Goal: Task Accomplishment & Management: Manage account settings

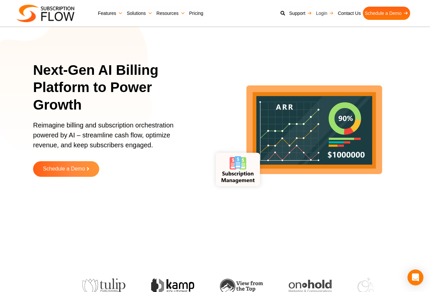
click at [319, 11] on link "Login" at bounding box center [325, 13] width 22 height 13
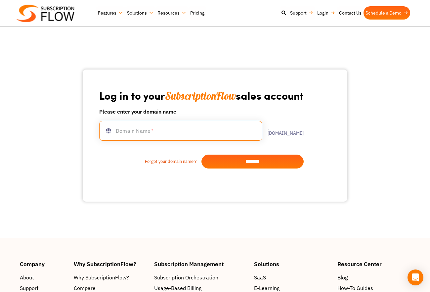
click at [181, 129] on input "text" at bounding box center [180, 131] width 163 height 20
type input "**********"
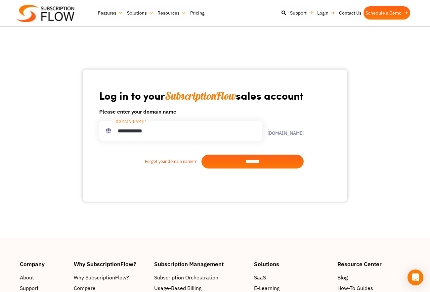
click at [251, 157] on input "*******" at bounding box center [252, 161] width 102 height 14
